Goal: Information Seeking & Learning: Learn about a topic

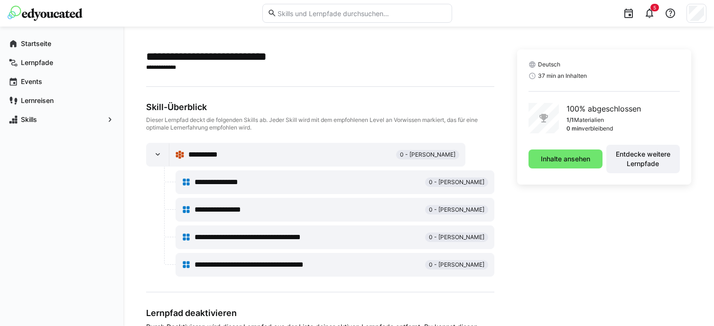
click at [49, 13] on img at bounding box center [45, 13] width 75 height 15
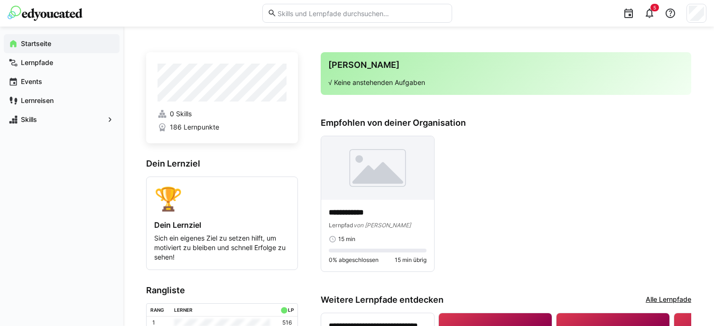
drag, startPoint x: 577, startPoint y: 291, endPoint x: 522, endPoint y: 223, distance: 88.1
click at [577, 291] on app-home-right "**********" at bounding box center [506, 262] width 371 height 420
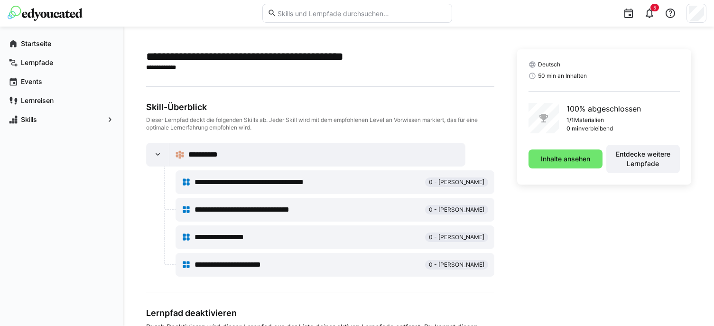
click at [307, 180] on span "**********" at bounding box center [267, 182] width 144 height 11
click at [561, 164] on span "Inhalte ansehen" at bounding box center [566, 159] width 74 height 19
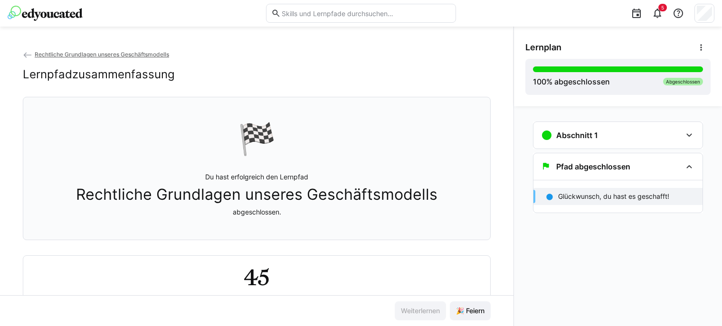
click at [47, 57] on span "Rechtliche Grundlagen unseres Geschäftsmodells" at bounding box center [102, 54] width 134 height 7
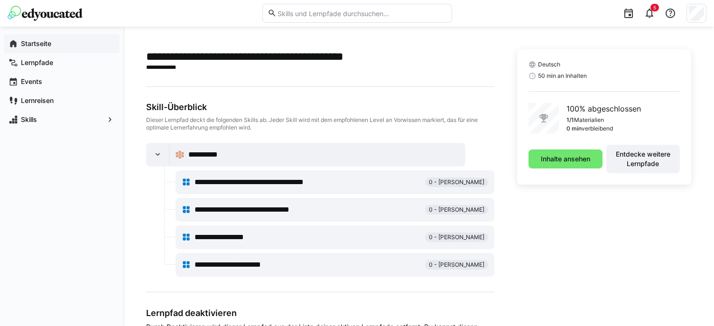
click at [39, 39] on span "Startseite" at bounding box center [66, 43] width 95 height 9
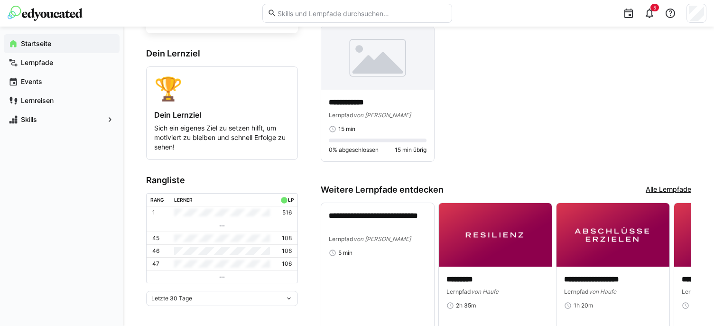
scroll to position [169, 0]
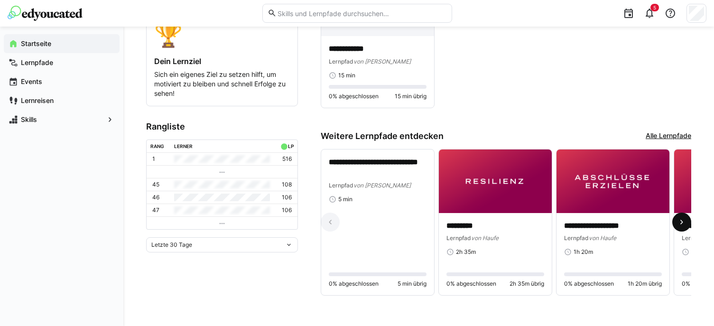
click at [677, 218] on span at bounding box center [682, 222] width 19 height 19
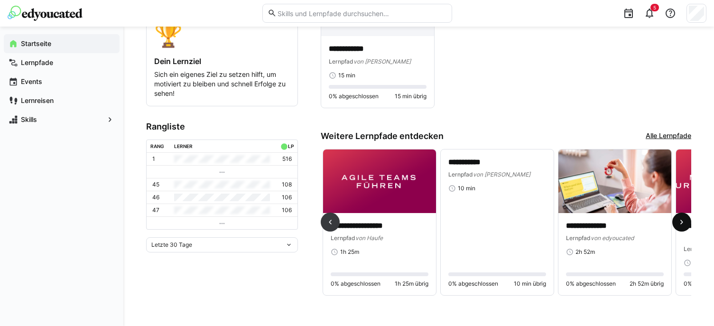
scroll to position [0, 353]
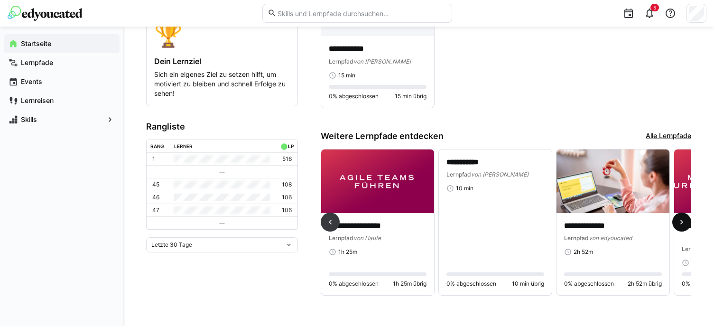
click at [677, 218] on span at bounding box center [682, 222] width 19 height 19
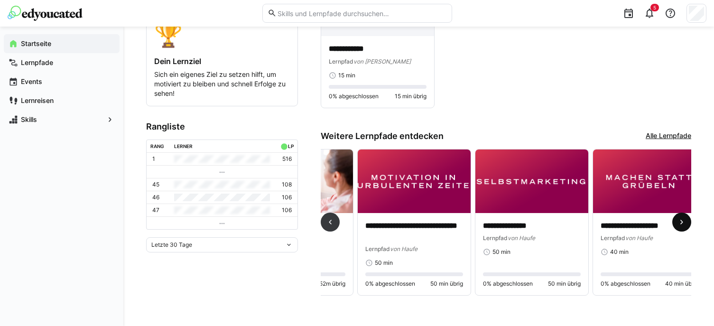
scroll to position [0, 706]
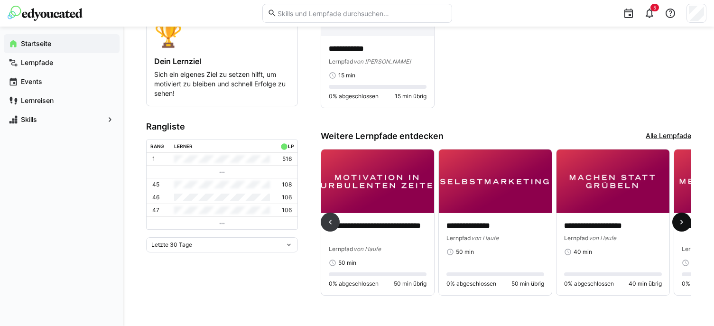
click at [677, 218] on span at bounding box center [682, 222] width 19 height 19
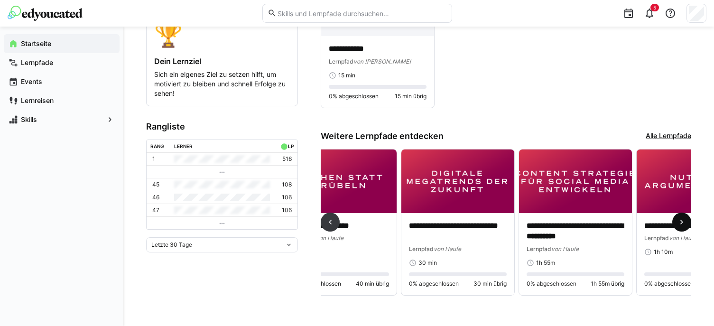
scroll to position [0, 1038]
